Goal: Information Seeking & Learning: Understand process/instructions

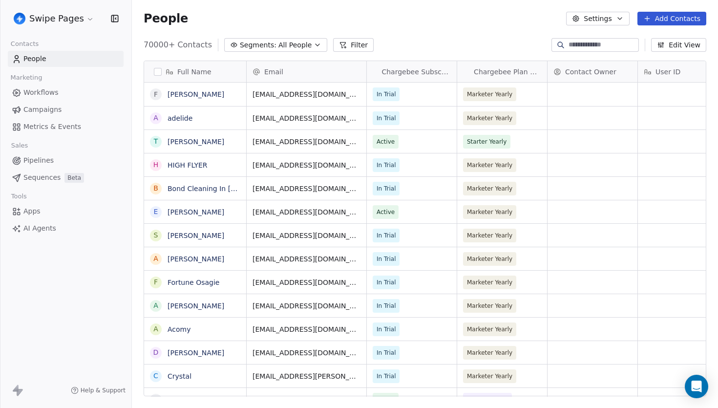
scroll to position [359, 586]
click at [46, 231] on span "AI Agents" at bounding box center [39, 228] width 33 height 10
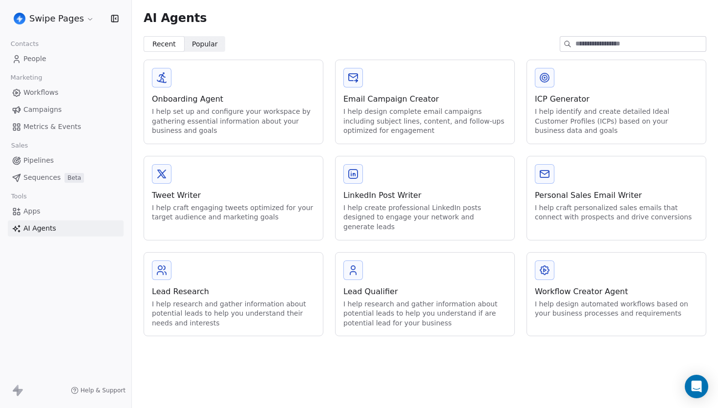
click at [255, 85] on div "Onboarding Agent I help set up and configure your workspace by gathering essent…" at bounding box center [233, 102] width 179 height 84
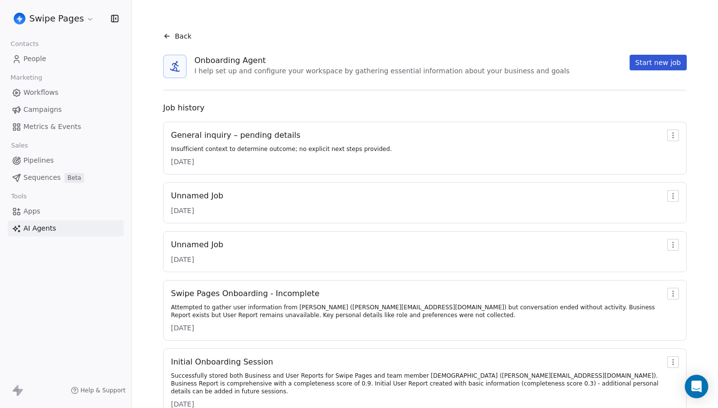
click at [333, 145] on div "Insufficient context to determine outcome; no explicit next steps provided." at bounding box center [281, 149] width 221 height 8
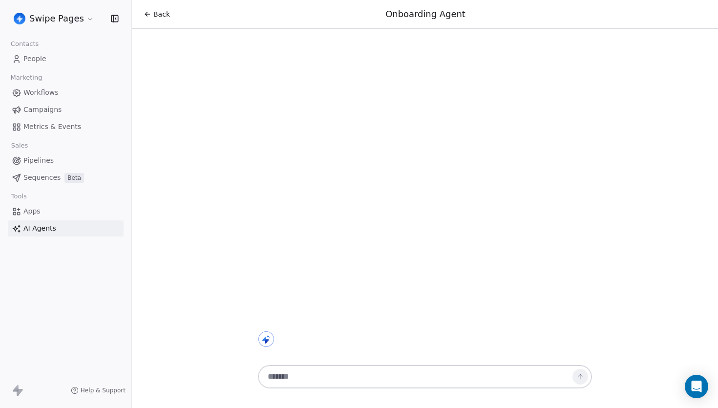
drag, startPoint x: 269, startPoint y: 342, endPoint x: 288, endPoint y: 323, distance: 26.3
click at [288, 323] on div at bounding box center [425, 329] width 342 height 36
click at [270, 304] on div "Back Onboarding Agent" at bounding box center [425, 204] width 586 height 408
click at [277, 289] on div "Back Onboarding Agent" at bounding box center [425, 204] width 586 height 408
click at [150, 11] on icon at bounding box center [148, 14] width 8 height 8
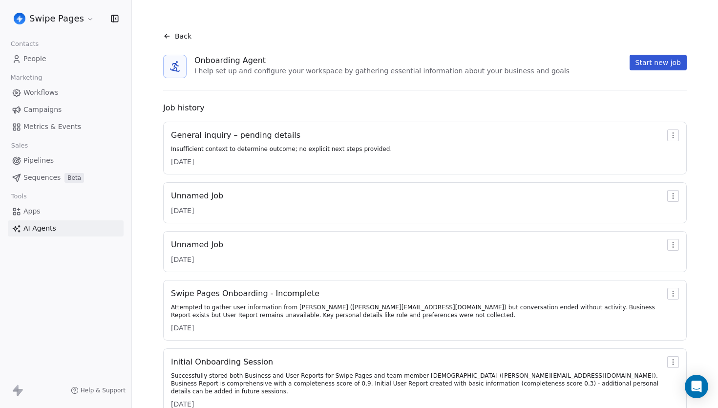
click at [309, 193] on div "Unnamed Job [DATE]" at bounding box center [425, 202] width 508 height 25
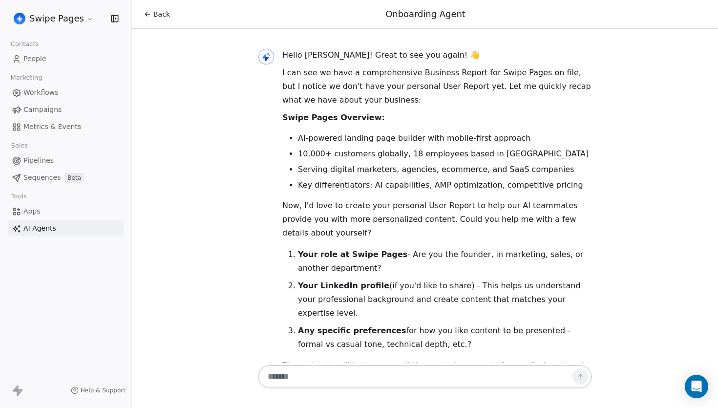
scroll to position [16, 0]
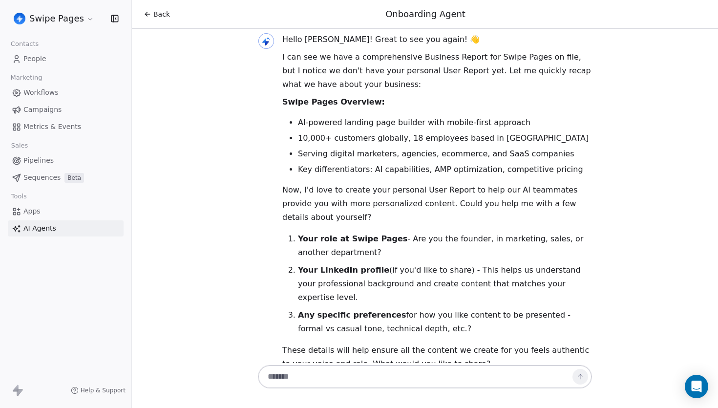
drag, startPoint x: 265, startPoint y: 40, endPoint x: 266, endPoint y: 64, distance: 24.0
click at [266, 64] on div at bounding box center [266, 204] width 17 height 342
drag, startPoint x: 364, startPoint y: 140, endPoint x: 480, endPoint y: 140, distance: 115.3
click at [480, 140] on li "10,000+ customers globally, 18 employees based in [GEOGRAPHIC_DATA]" at bounding box center [445, 138] width 294 height 12
click at [456, 137] on li "10,000+ customers globally, 18 employees based in [GEOGRAPHIC_DATA]" at bounding box center [445, 138] width 294 height 12
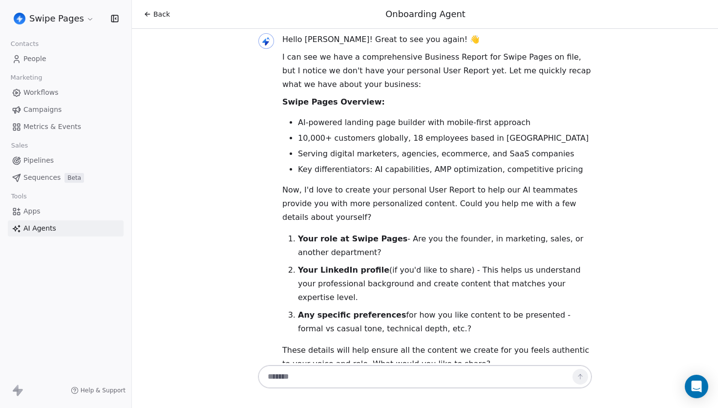
drag, startPoint x: 354, startPoint y: 134, endPoint x: 378, endPoint y: 134, distance: 23.9
click at [361, 134] on li "10,000+ customers globally, 18 employees based in [GEOGRAPHIC_DATA]" at bounding box center [445, 138] width 294 height 12
click at [378, 134] on li "10,000+ customers globally, 18 employees based in [GEOGRAPHIC_DATA]" at bounding box center [445, 138] width 294 height 12
click at [158, 13] on span "Back" at bounding box center [161, 14] width 17 height 10
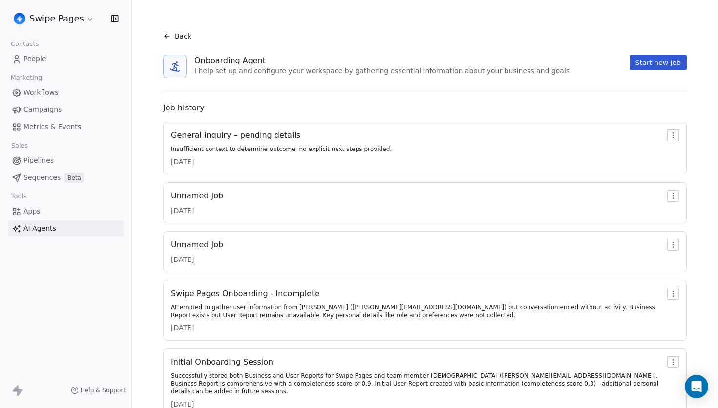
scroll to position [128, 0]
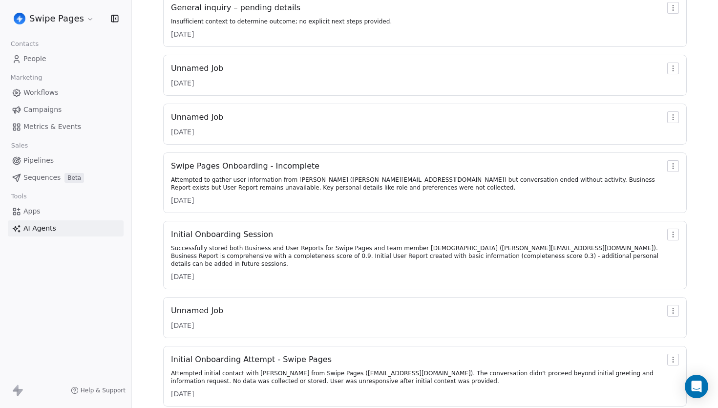
click at [349, 187] on div "Attempted to gather user information from [PERSON_NAME] ([PERSON_NAME][EMAIL_AD…" at bounding box center [417, 184] width 492 height 16
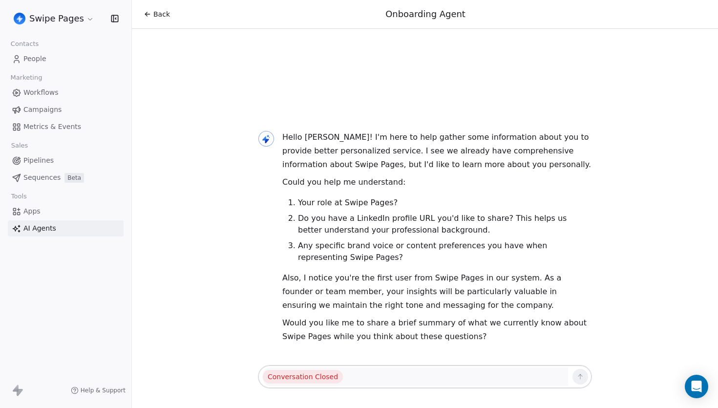
click at [155, 21] on div "Back Onboarding Agent" at bounding box center [425, 14] width 586 height 29
click at [161, 15] on span "Back" at bounding box center [161, 14] width 17 height 10
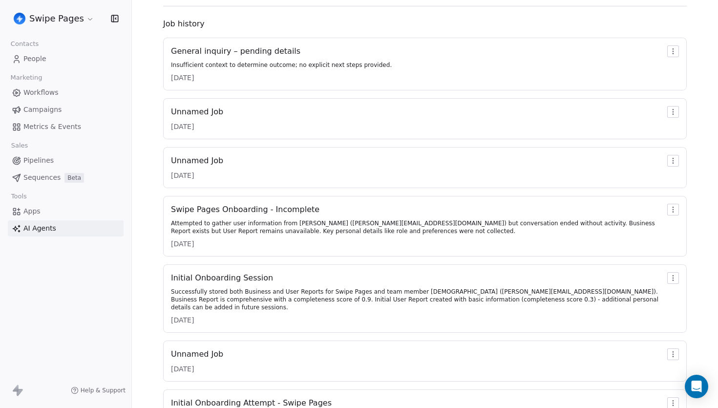
scroll to position [109, 0]
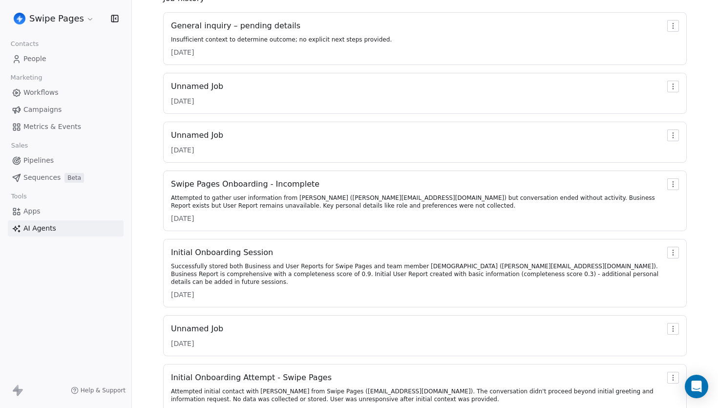
click at [384, 262] on div "Initial Onboarding Session Successfully stored both Business and User Reports f…" at bounding box center [417, 273] width 492 height 53
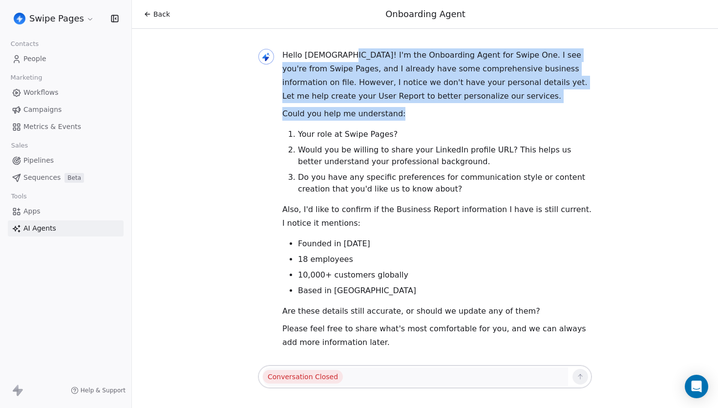
drag, startPoint x: 339, startPoint y: 50, endPoint x: 415, endPoint y: 108, distance: 95.9
click at [415, 108] on div "Hello [DEMOGRAPHIC_DATA]! I'm the Onboarding Agent for Swipe One. I see you're …" at bounding box center [437, 198] width 310 height 301
click at [415, 107] on p "Could you help me understand:" at bounding box center [437, 114] width 310 height 14
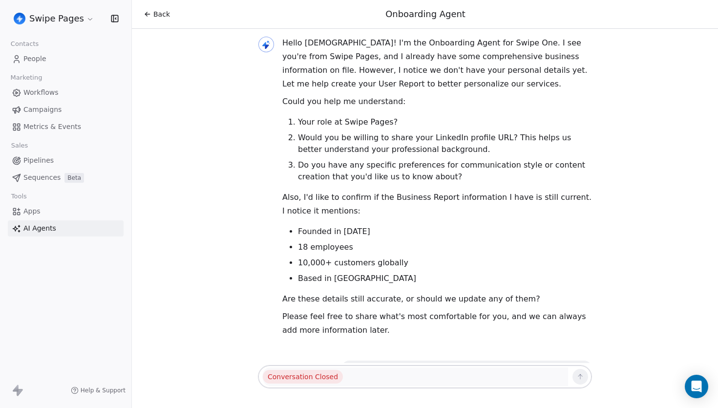
scroll to position [14, 0]
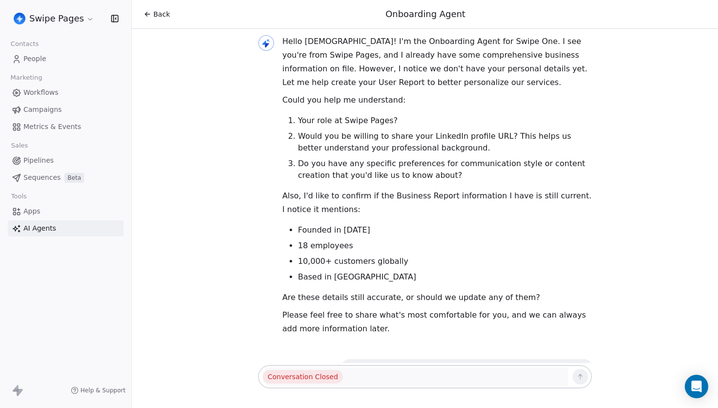
click at [360, 73] on p "Hello [DEMOGRAPHIC_DATA]! I'm the Onboarding Agent for Swipe One. I see you're …" at bounding box center [437, 62] width 310 height 55
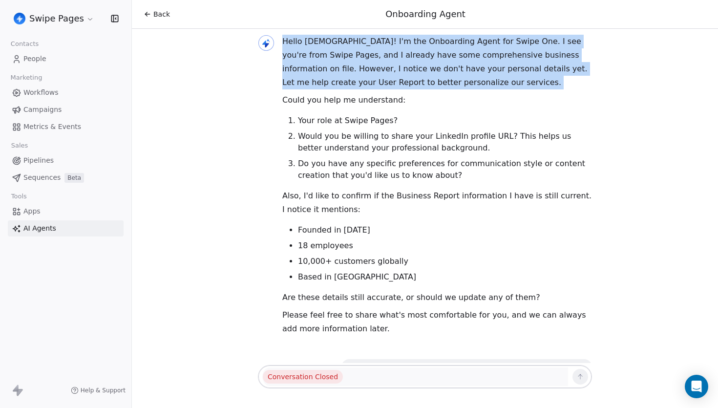
click at [374, 102] on p "Could you help me understand:" at bounding box center [437, 100] width 310 height 14
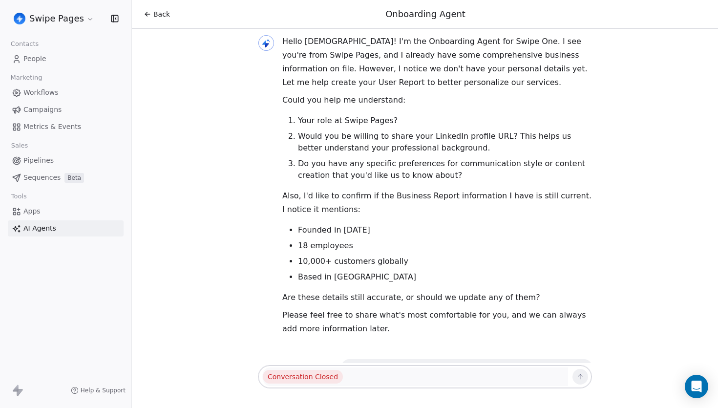
scroll to position [0, 0]
